Goal: Check status: Check status

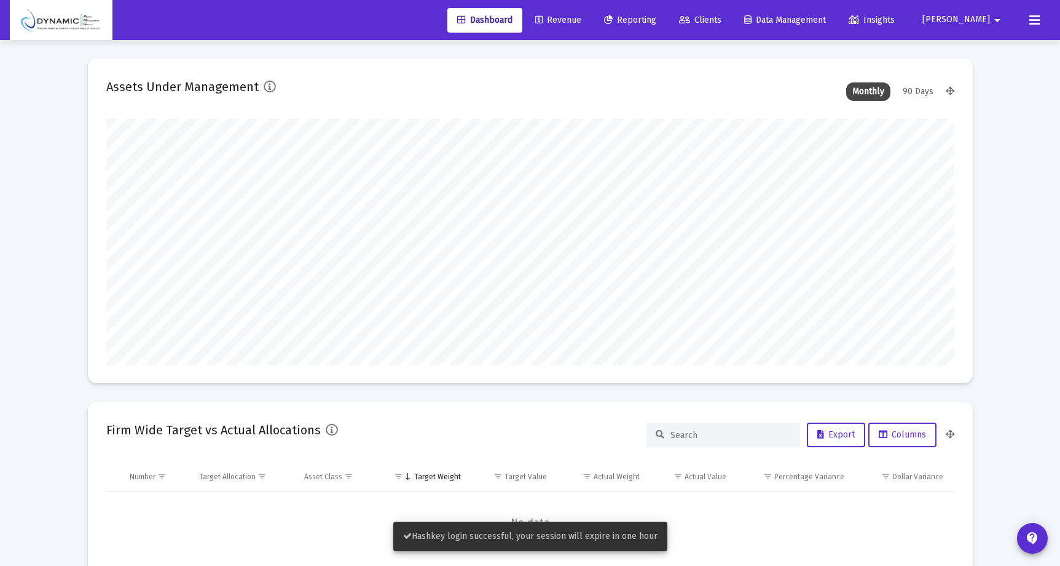
type input "[DATE]"
click at [582, 20] on span "Revenue" at bounding box center [558, 20] width 46 height 10
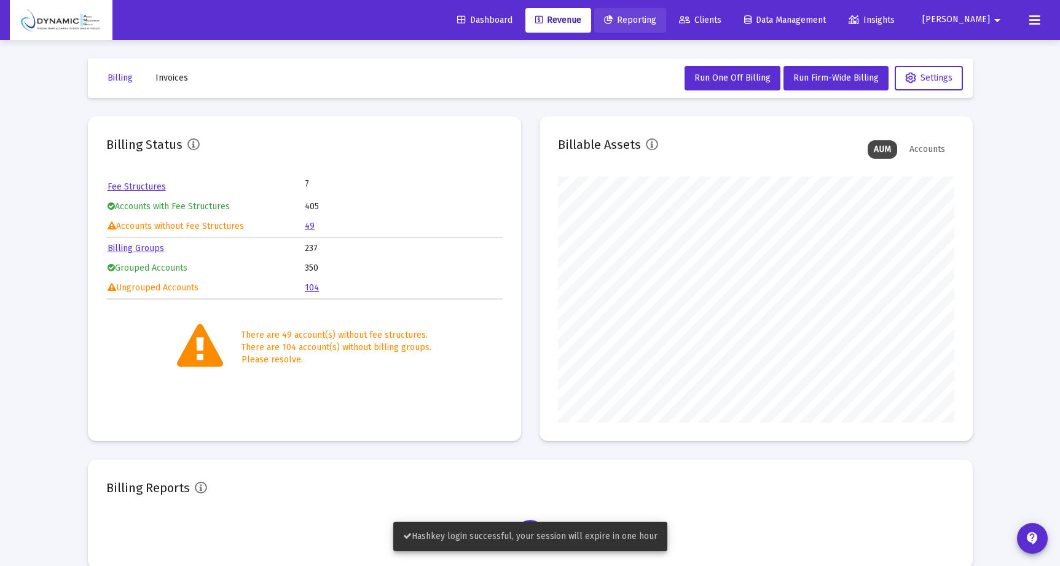
click at [657, 17] on span "Reporting" at bounding box center [630, 20] width 52 height 10
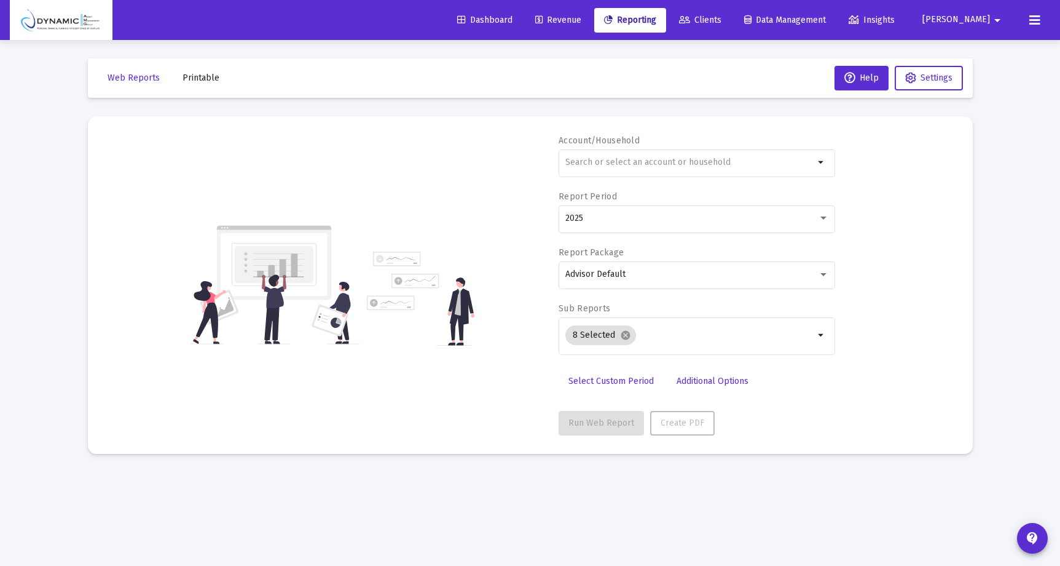
drag, startPoint x: 596, startPoint y: 26, endPoint x: 583, endPoint y: 27, distance: 12.4
click at [591, 26] on link "Revenue" at bounding box center [559, 20] width 66 height 25
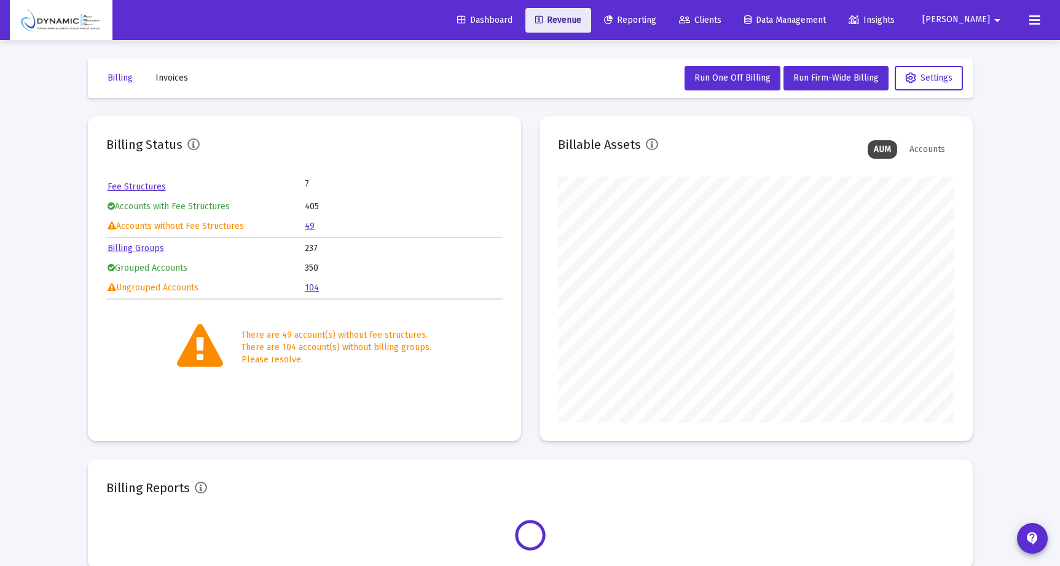
click at [519, 25] on link "Dashboard" at bounding box center [485, 20] width 75 height 25
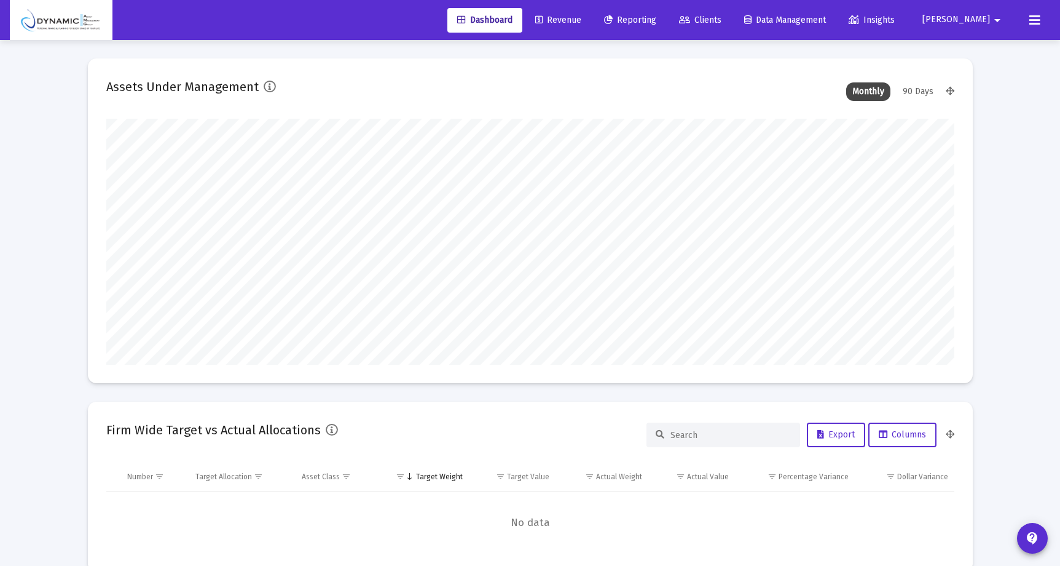
scroll to position [246, 457]
click at [722, 23] on span "Clients" at bounding box center [700, 20] width 42 height 10
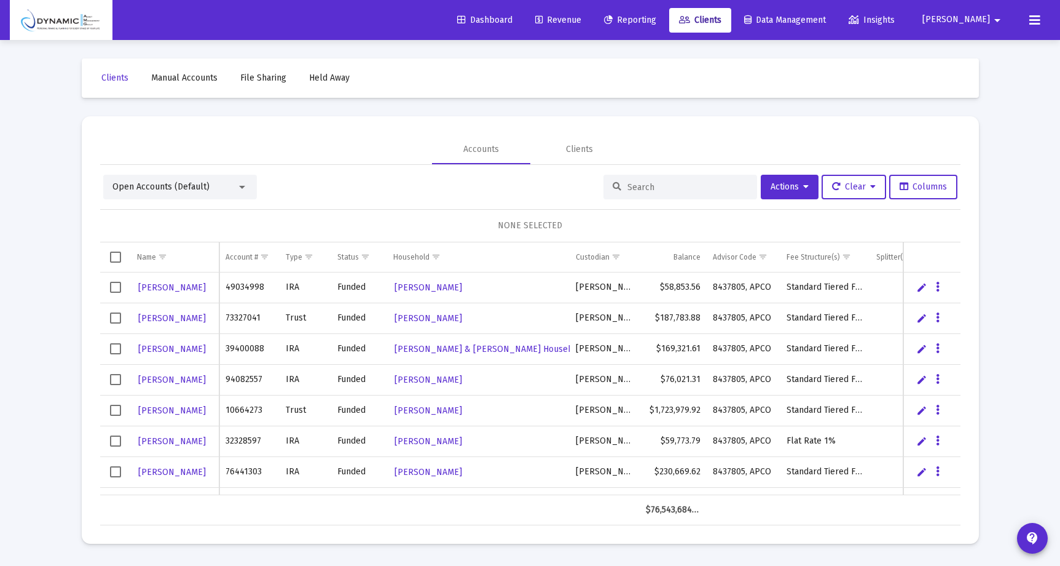
click at [688, 189] on input at bounding box center [688, 187] width 120 height 10
paste input "G41307682"
type input "G41307682"
